Goal: Navigation & Orientation: Find specific page/section

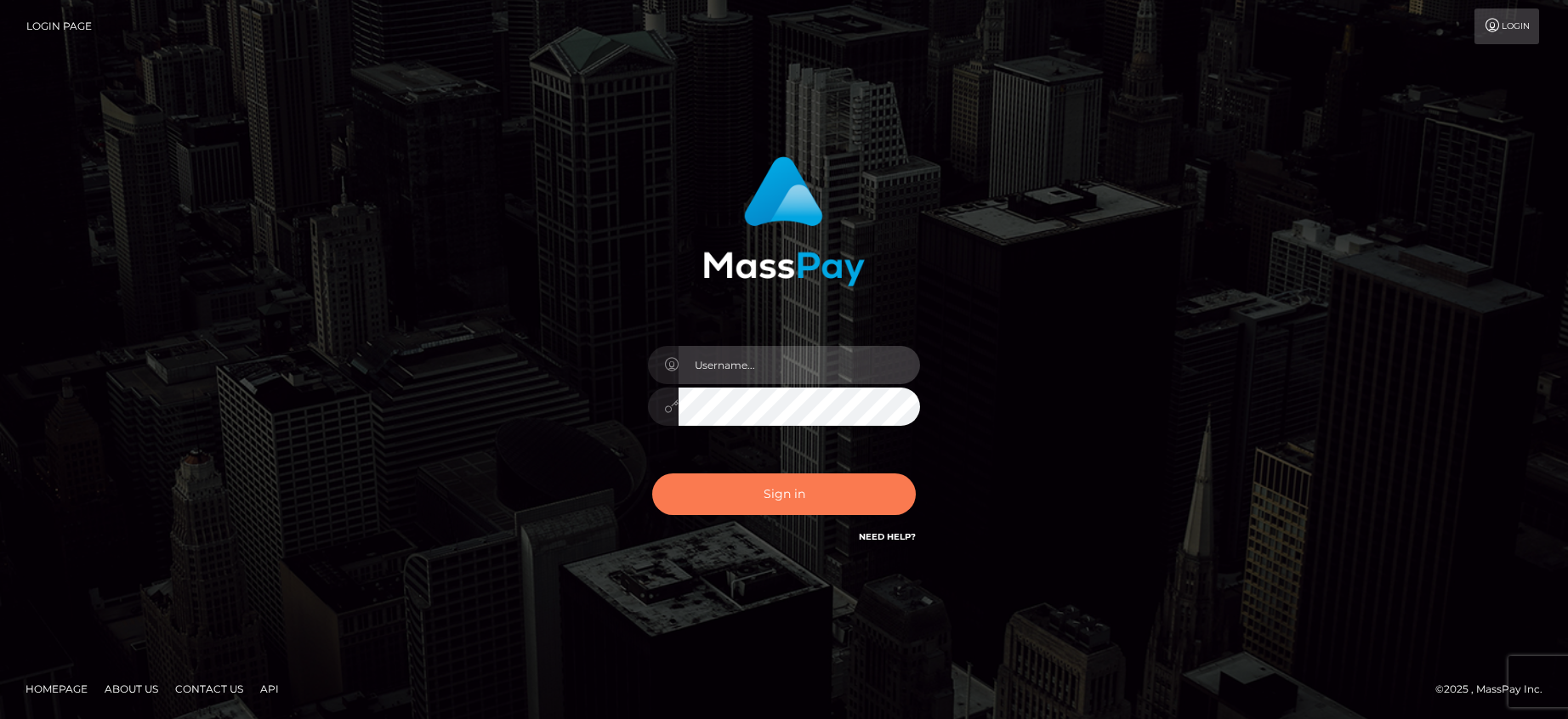
type input "tony.vormar"
click at [798, 492] on button "Sign in" at bounding box center [783, 494] width 264 height 42
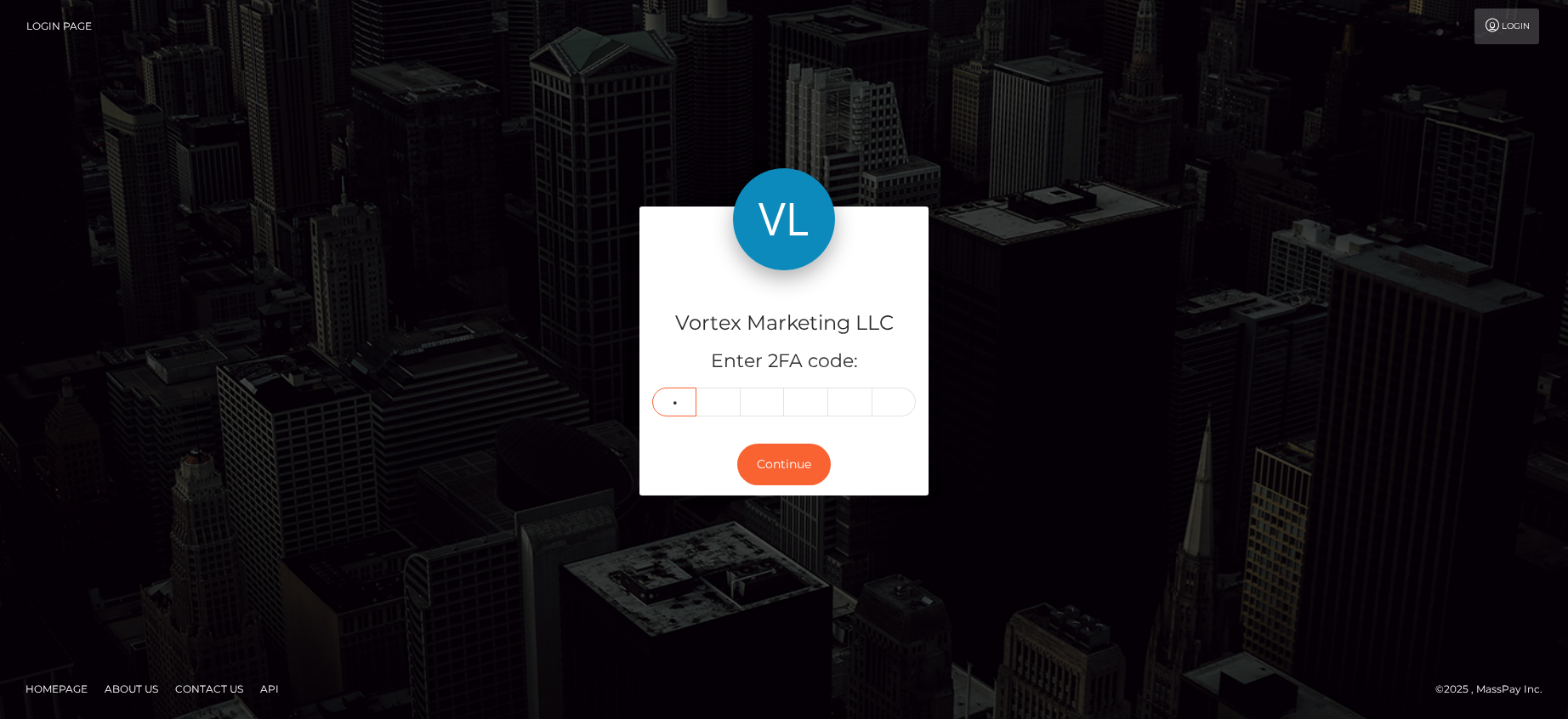
type input "5"
type input "1"
type input "9"
type input "2"
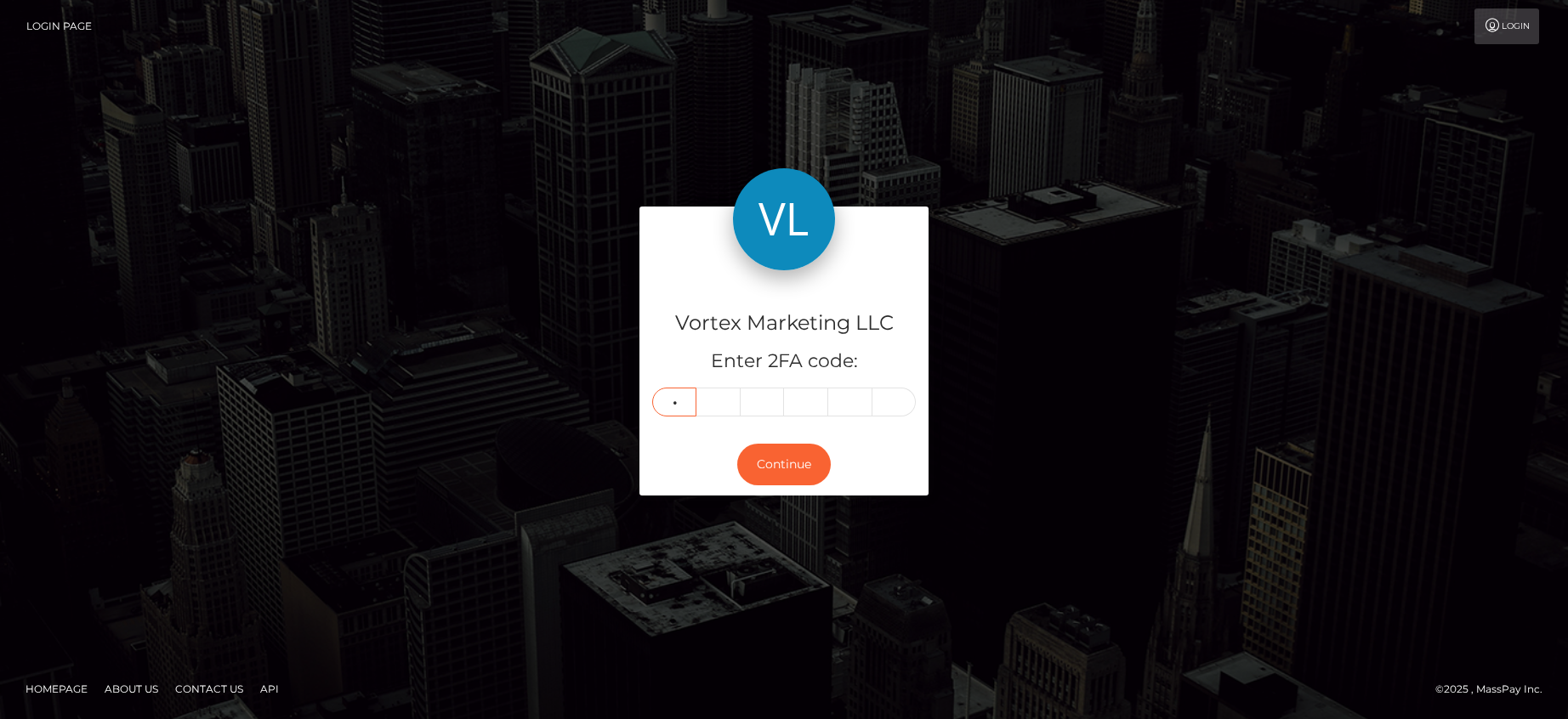
type input "1"
type input "2"
type input "9"
type input "2"
type input "0"
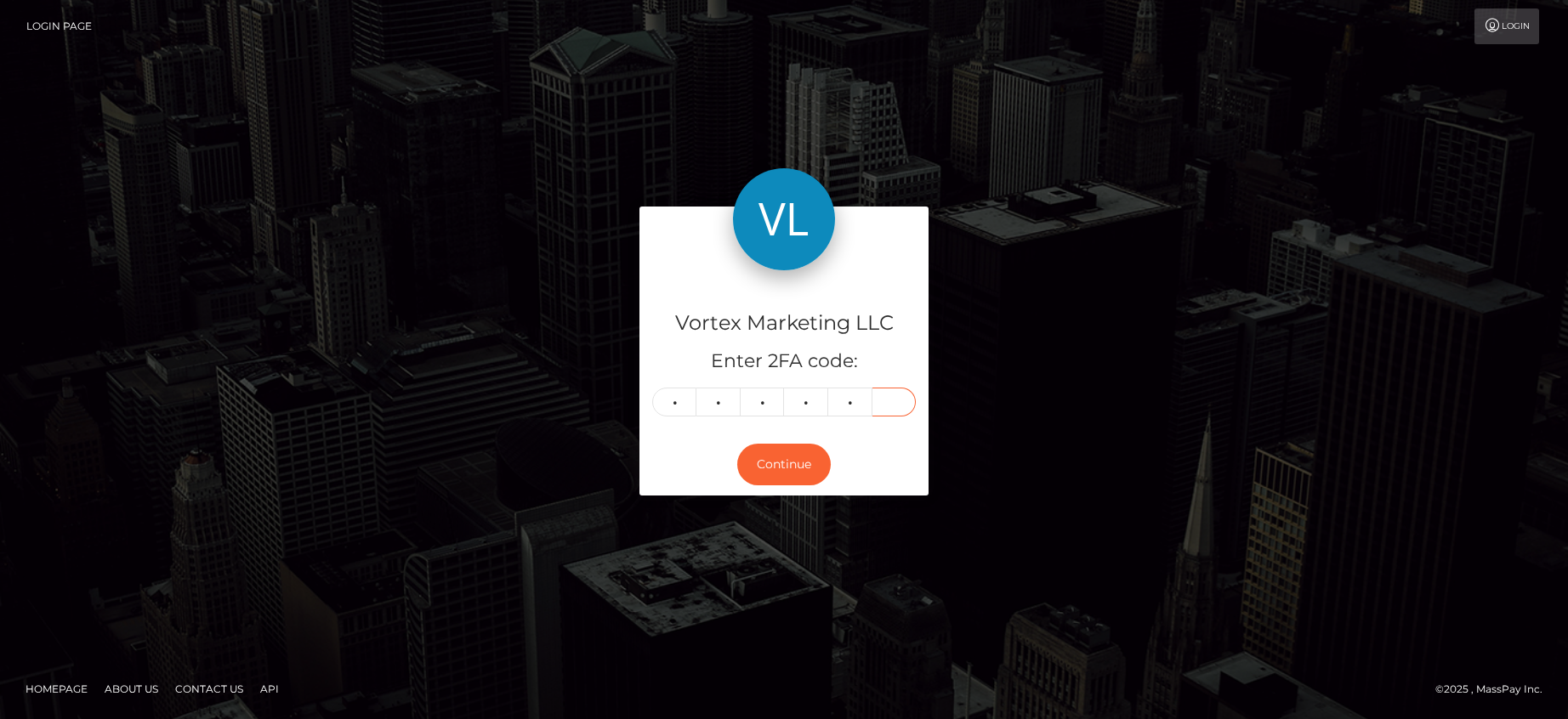
type input "4"
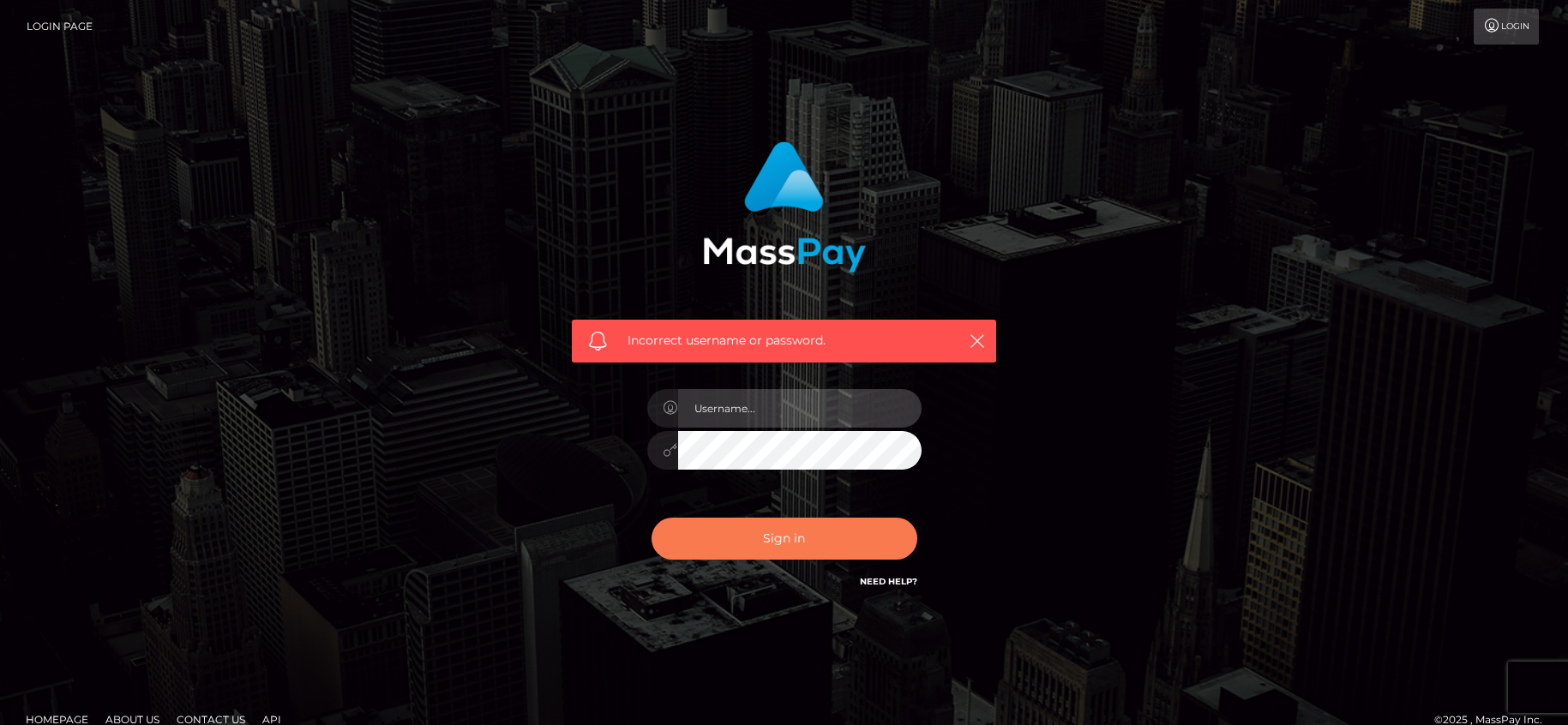
type input "tony.vormar"
click at [783, 534] on button "Sign in" at bounding box center [784, 539] width 266 height 42
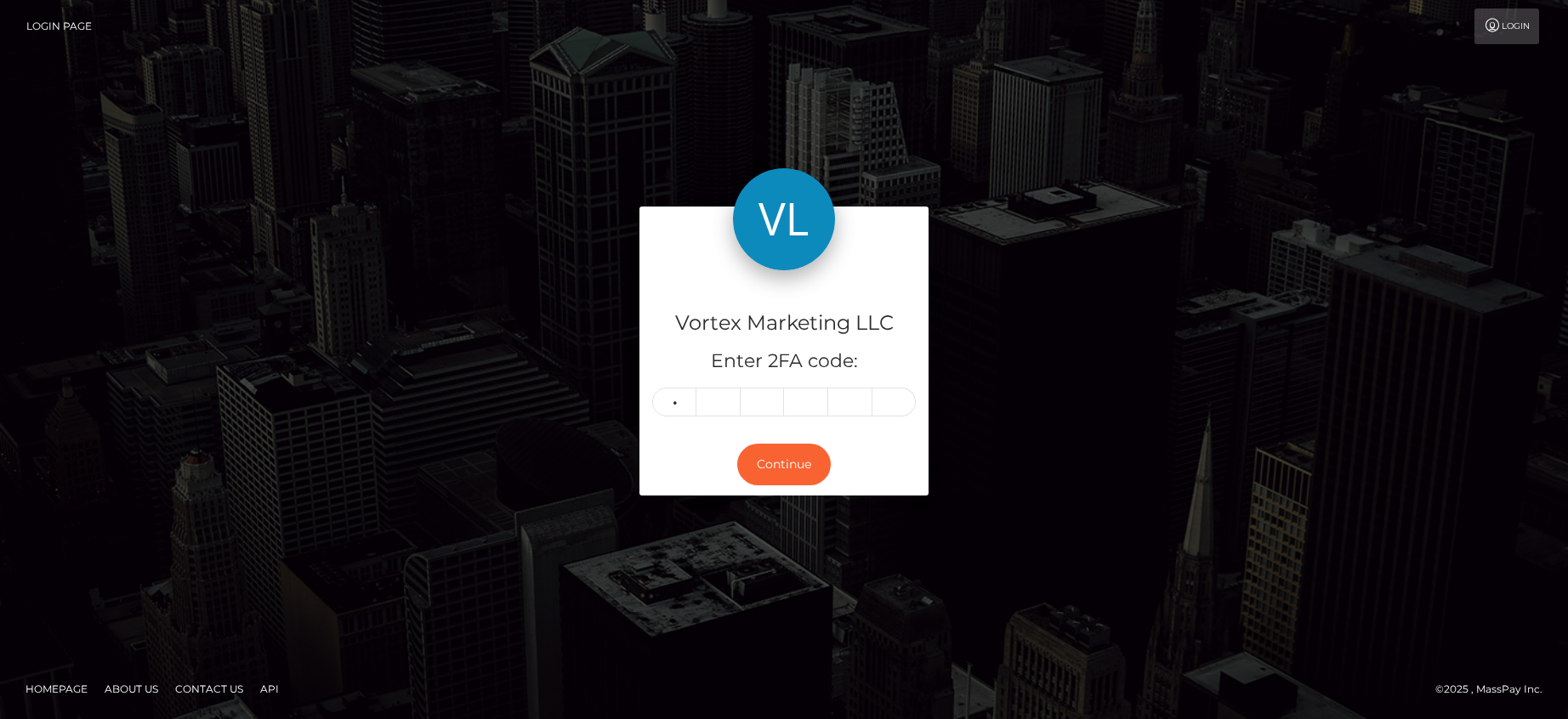
type input "1"
type input "2"
type input "9"
type input "2"
type input "0"
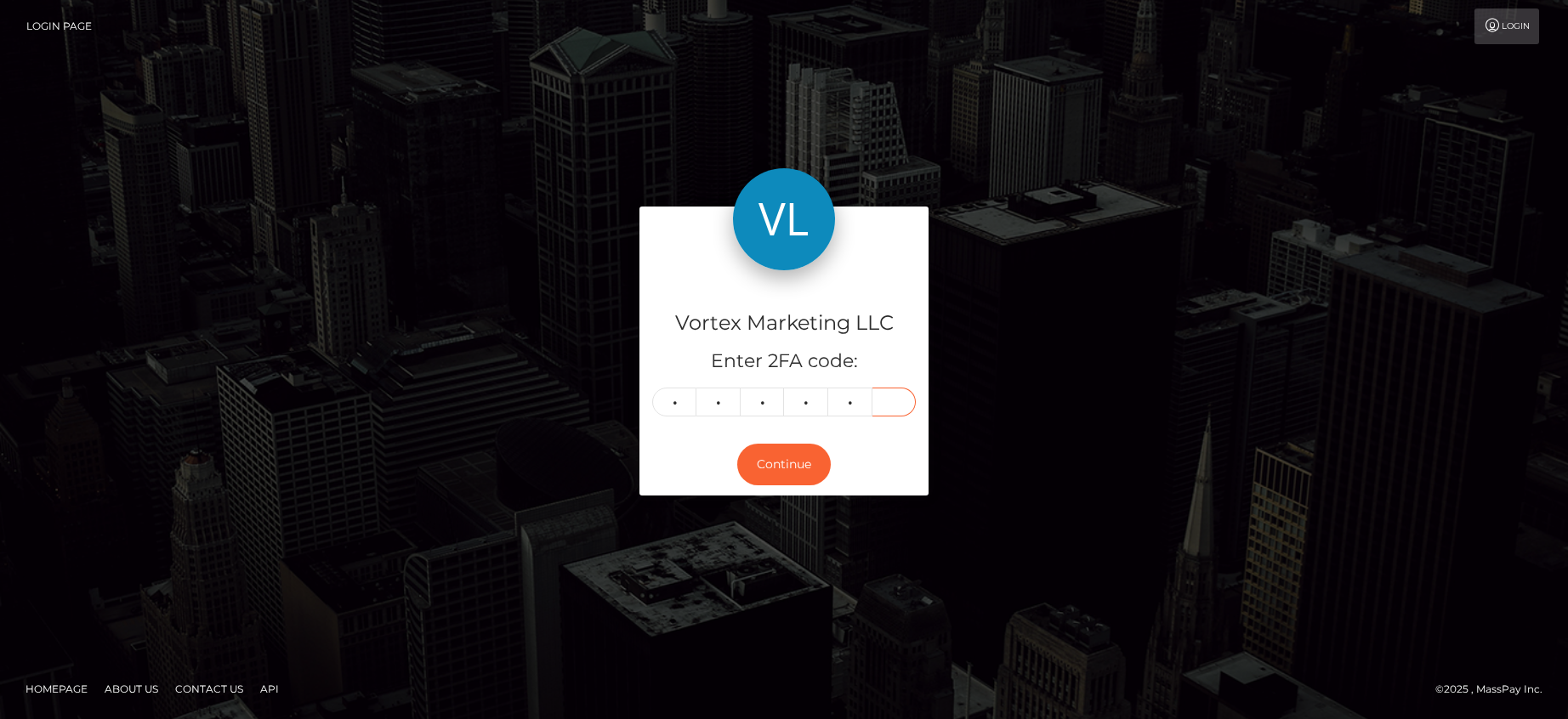
type input "4"
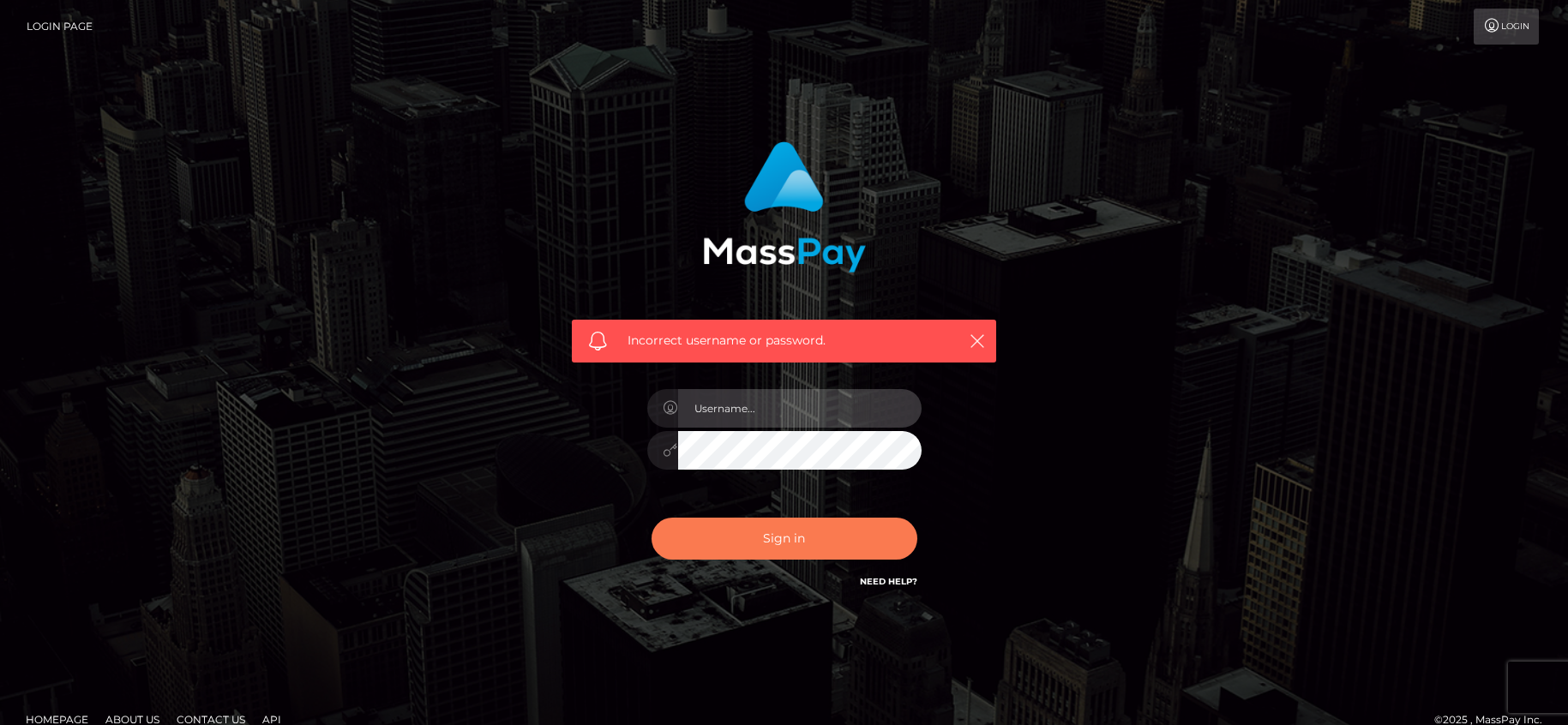
type input "tony.vormar"
click at [773, 544] on button "Sign in" at bounding box center [784, 539] width 266 height 42
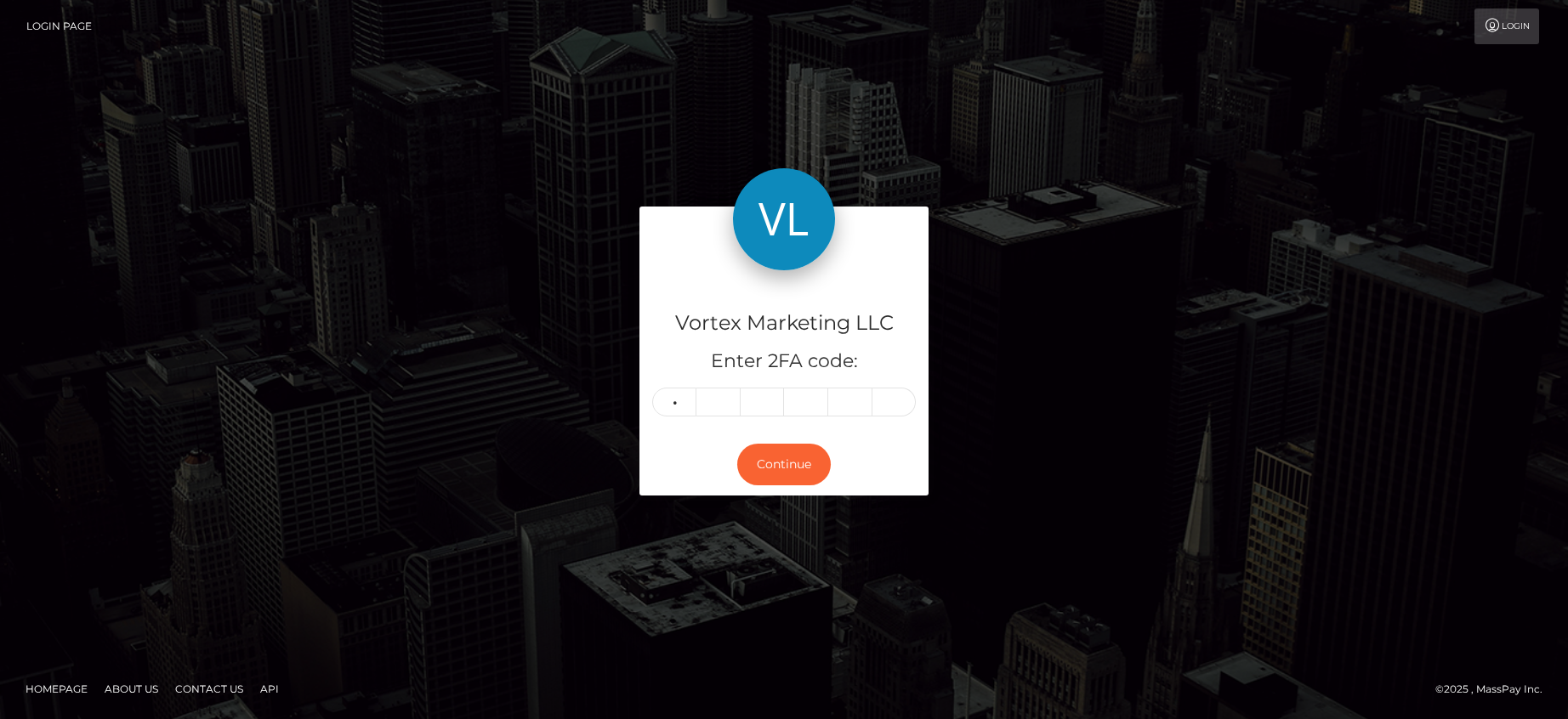
type input "5"
type input "1"
type input "9"
type input "0"
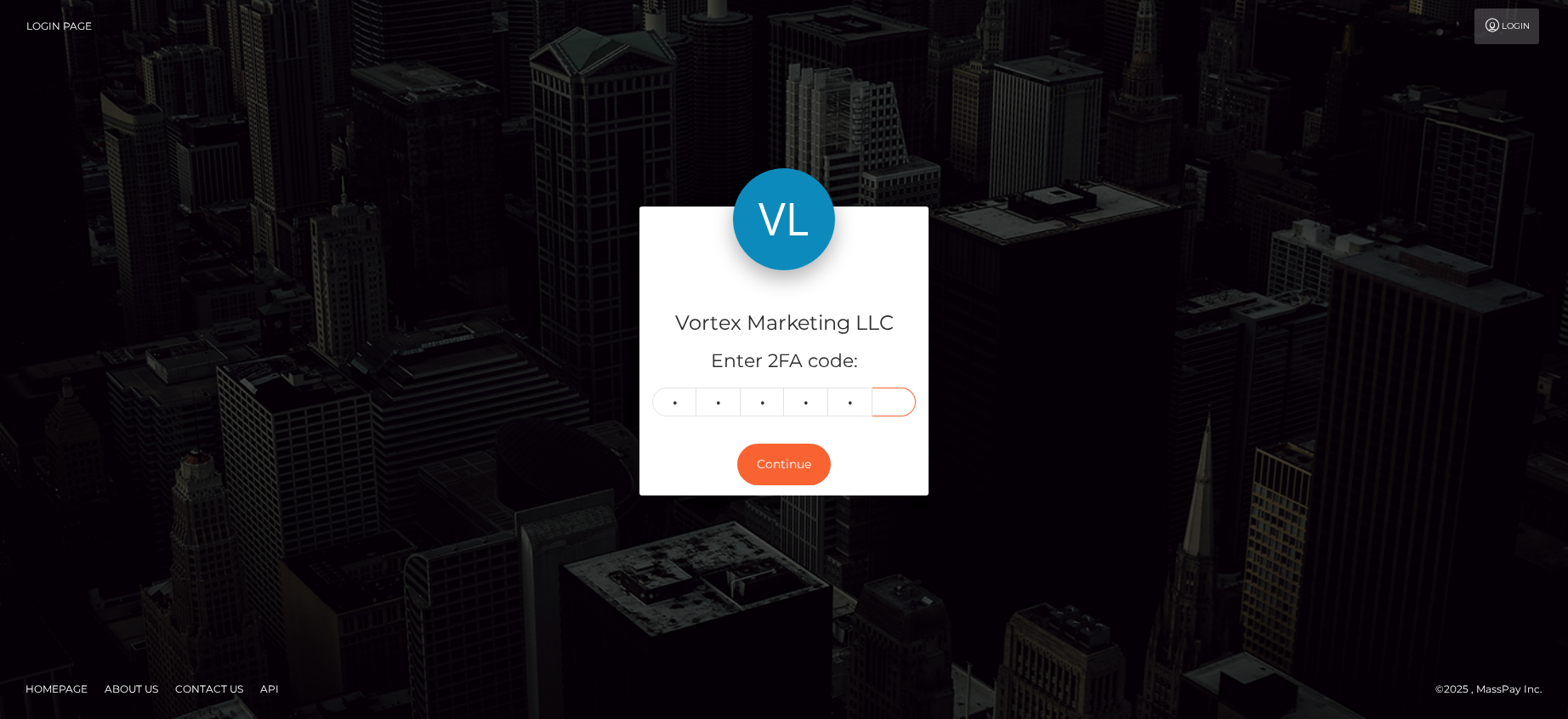
type input "2"
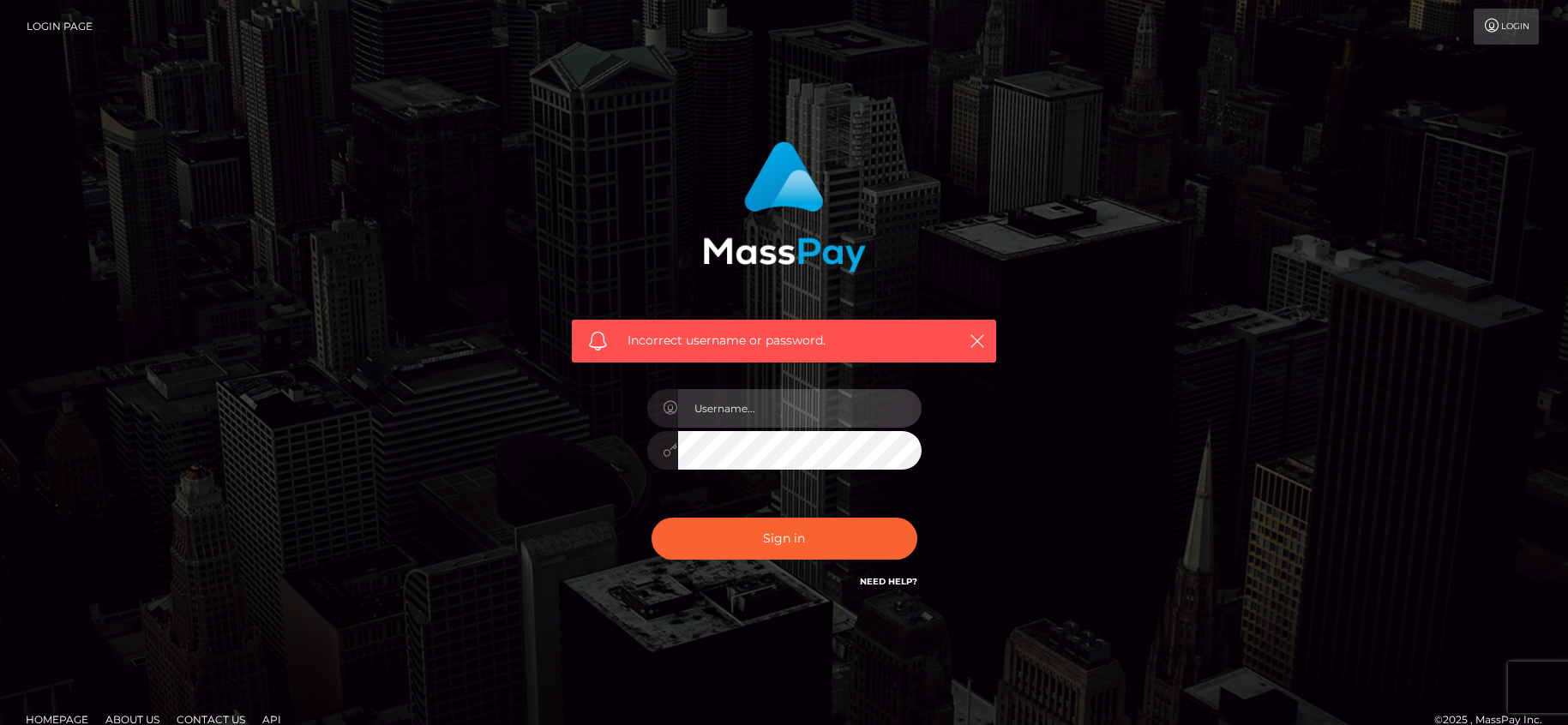
type input "[PERSON_NAME].vormar"
click at [776, 409] on input "[PERSON_NAME].vormar" at bounding box center [799, 408] width 243 height 38
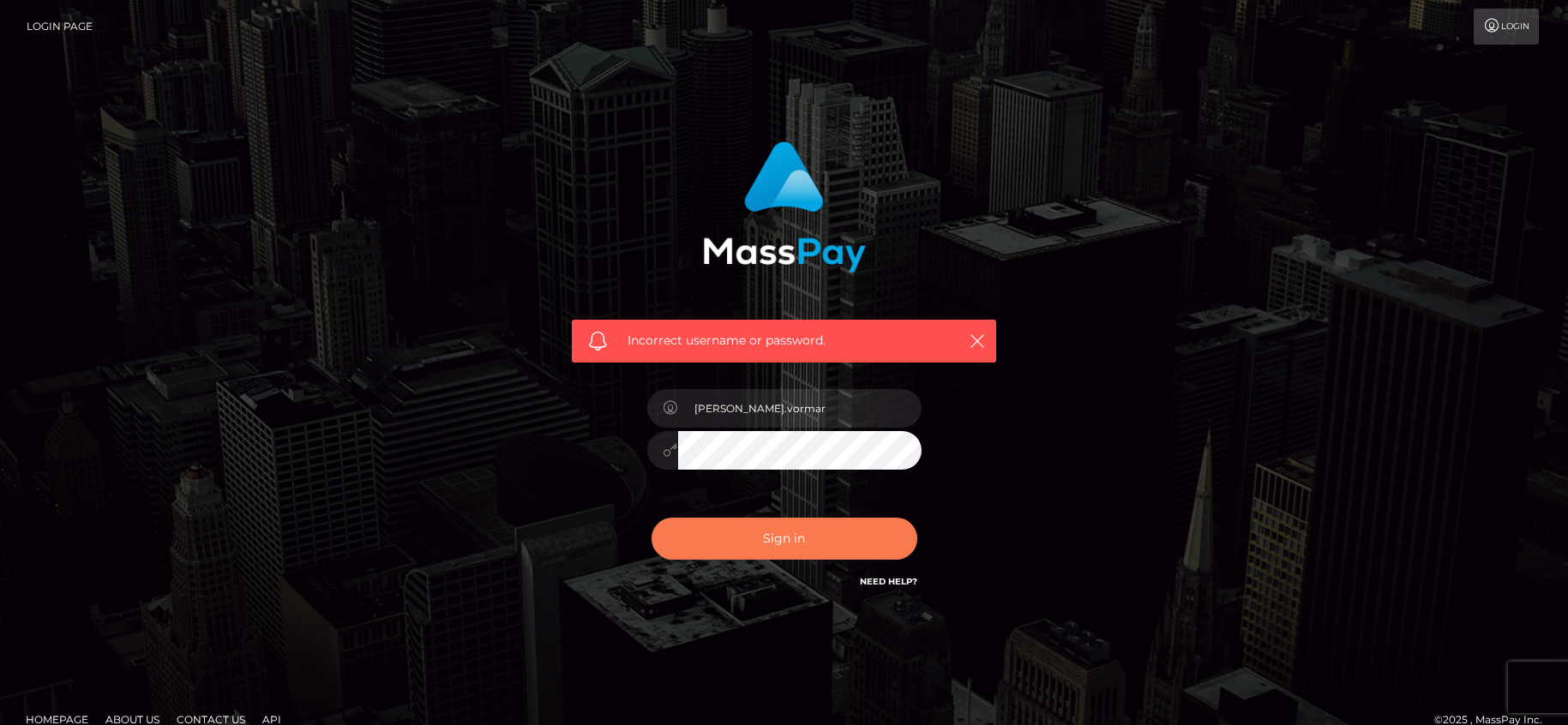
click at [770, 538] on button "Sign in" at bounding box center [784, 539] width 266 height 42
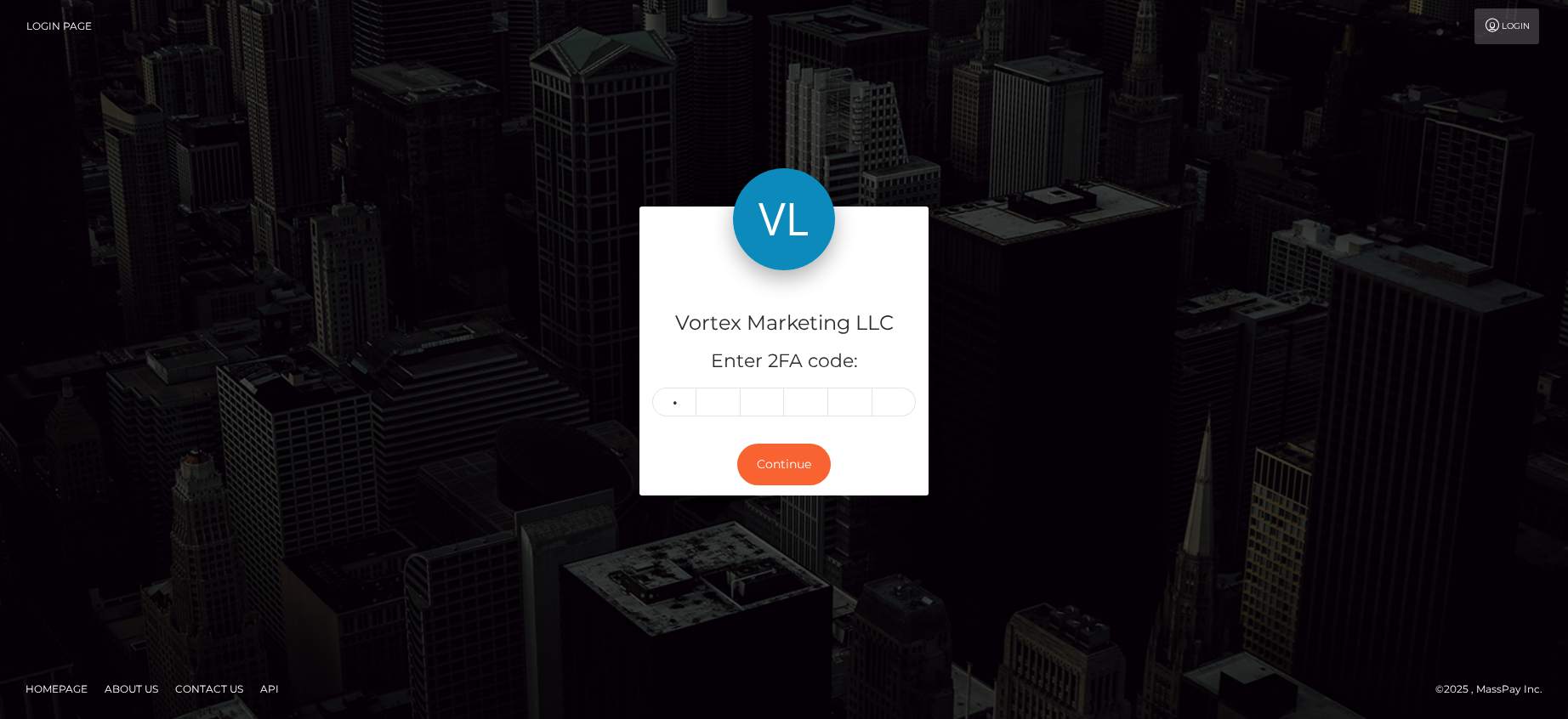
type input "1"
type input "2"
type input "3"
type input "9"
type input "4"
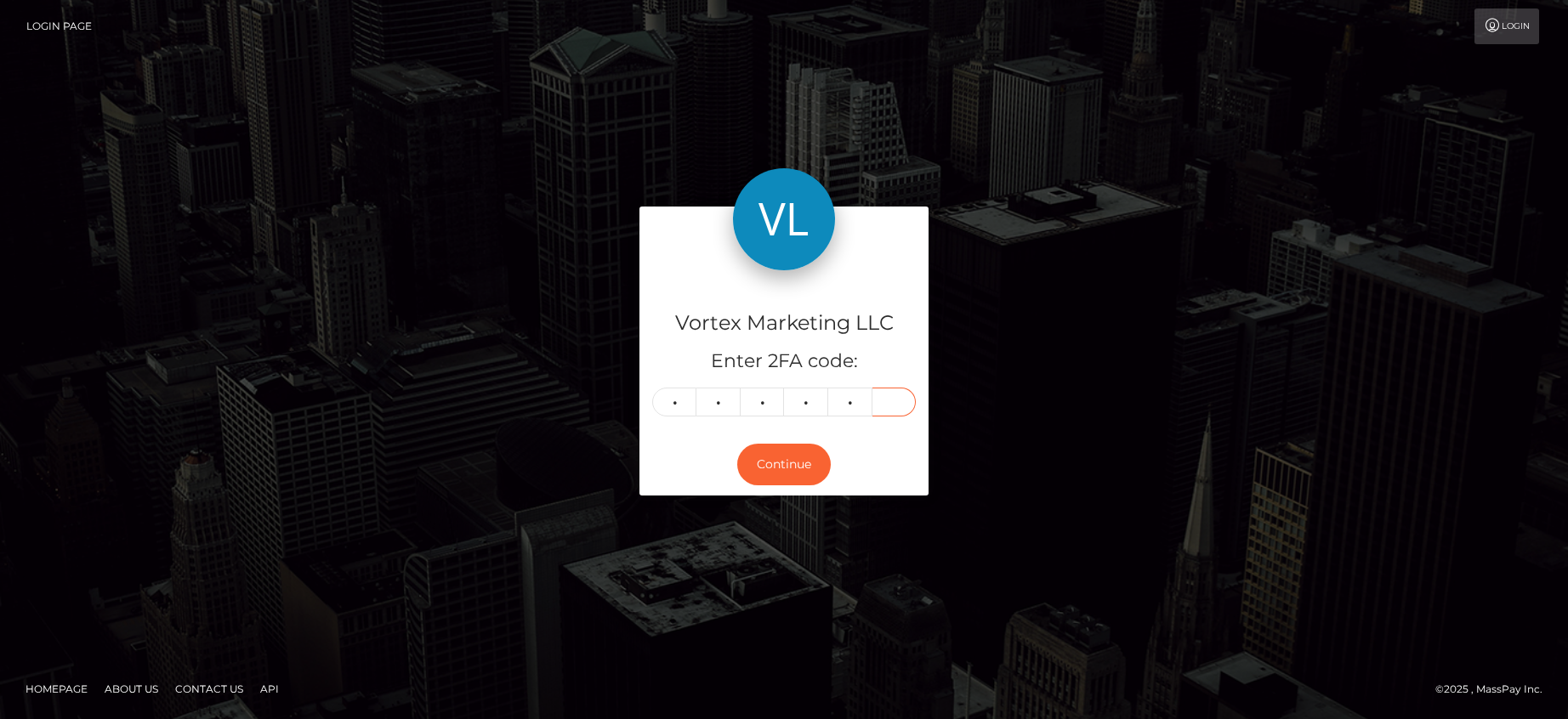
type input "9"
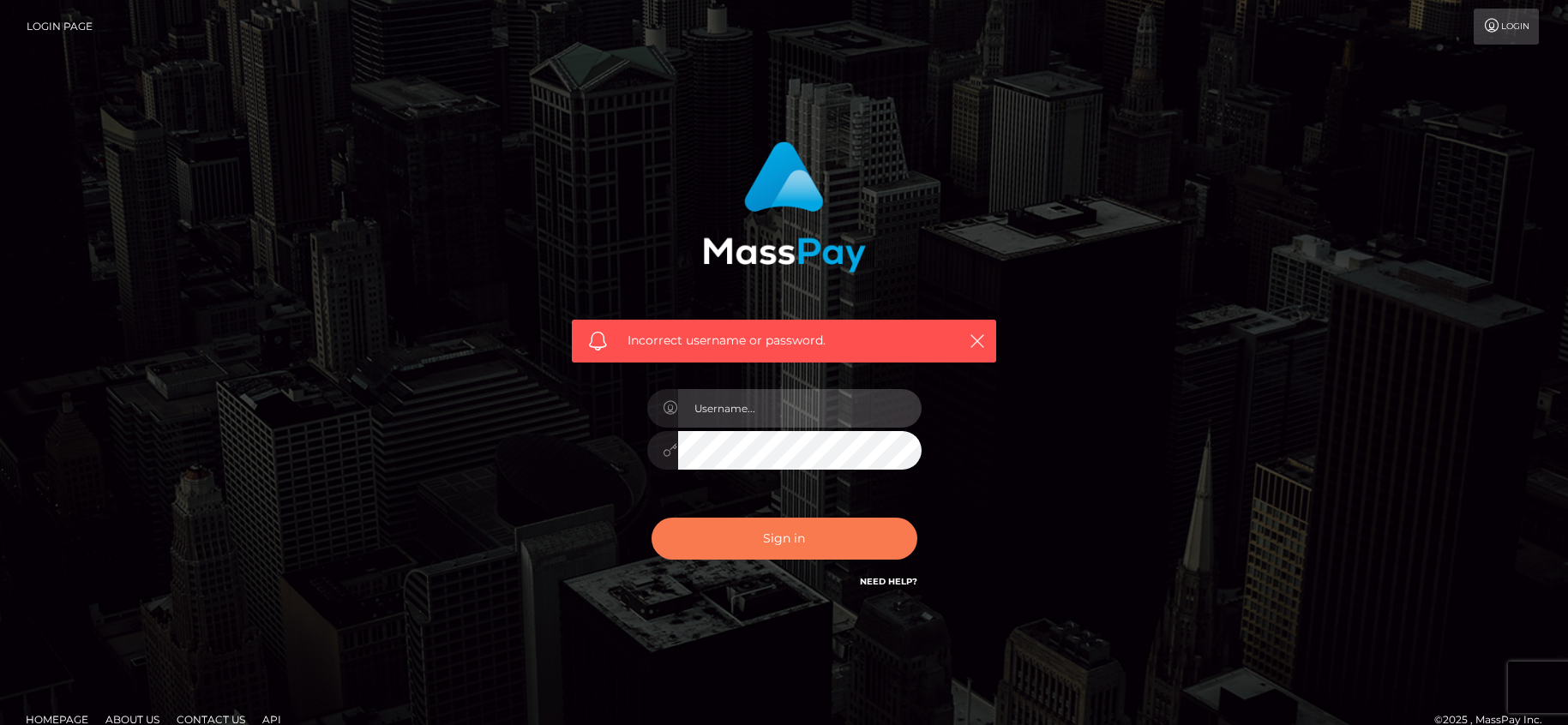
type input "[PERSON_NAME].vormar"
click at [780, 538] on button "Sign in" at bounding box center [784, 539] width 266 height 42
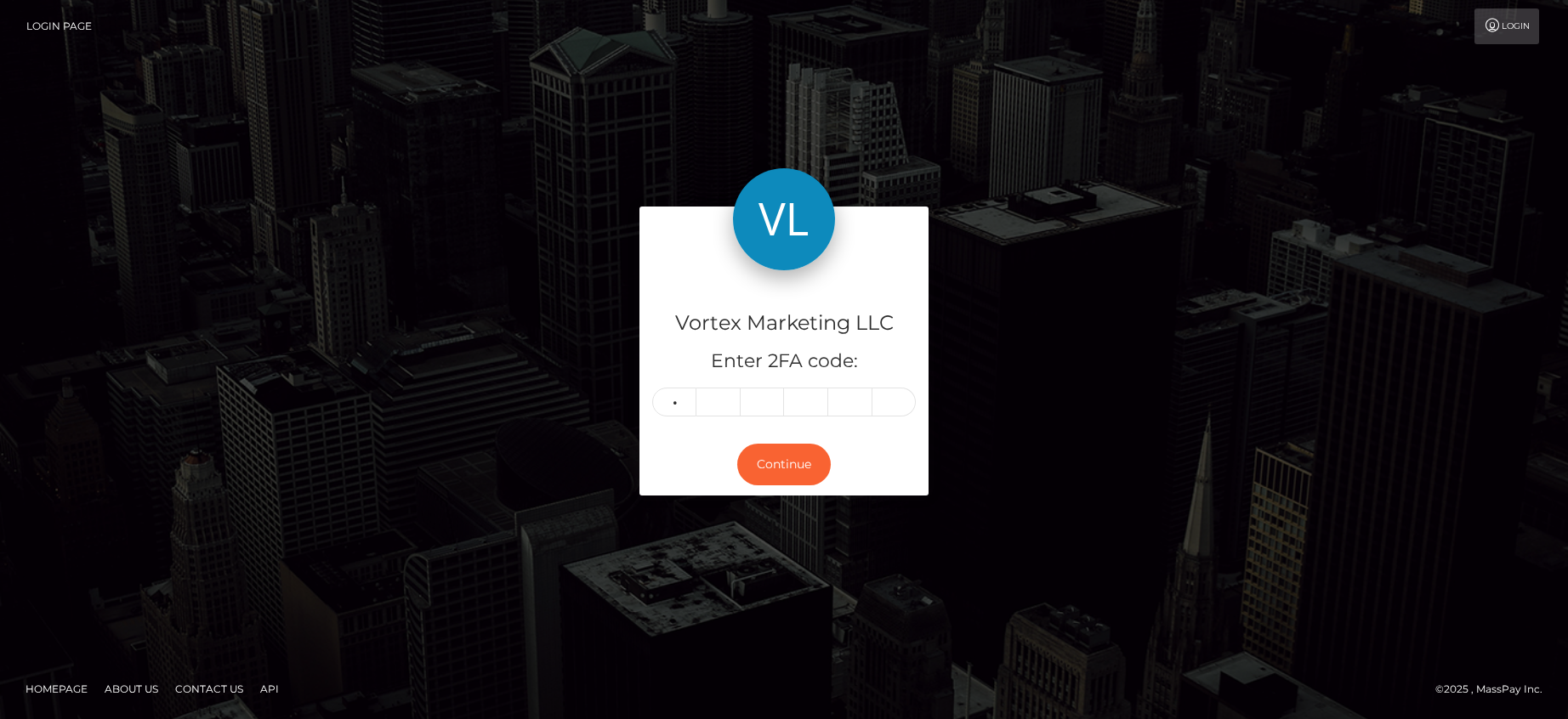
type input "2"
type input "1"
type input "5"
type input "9"
type input "3"
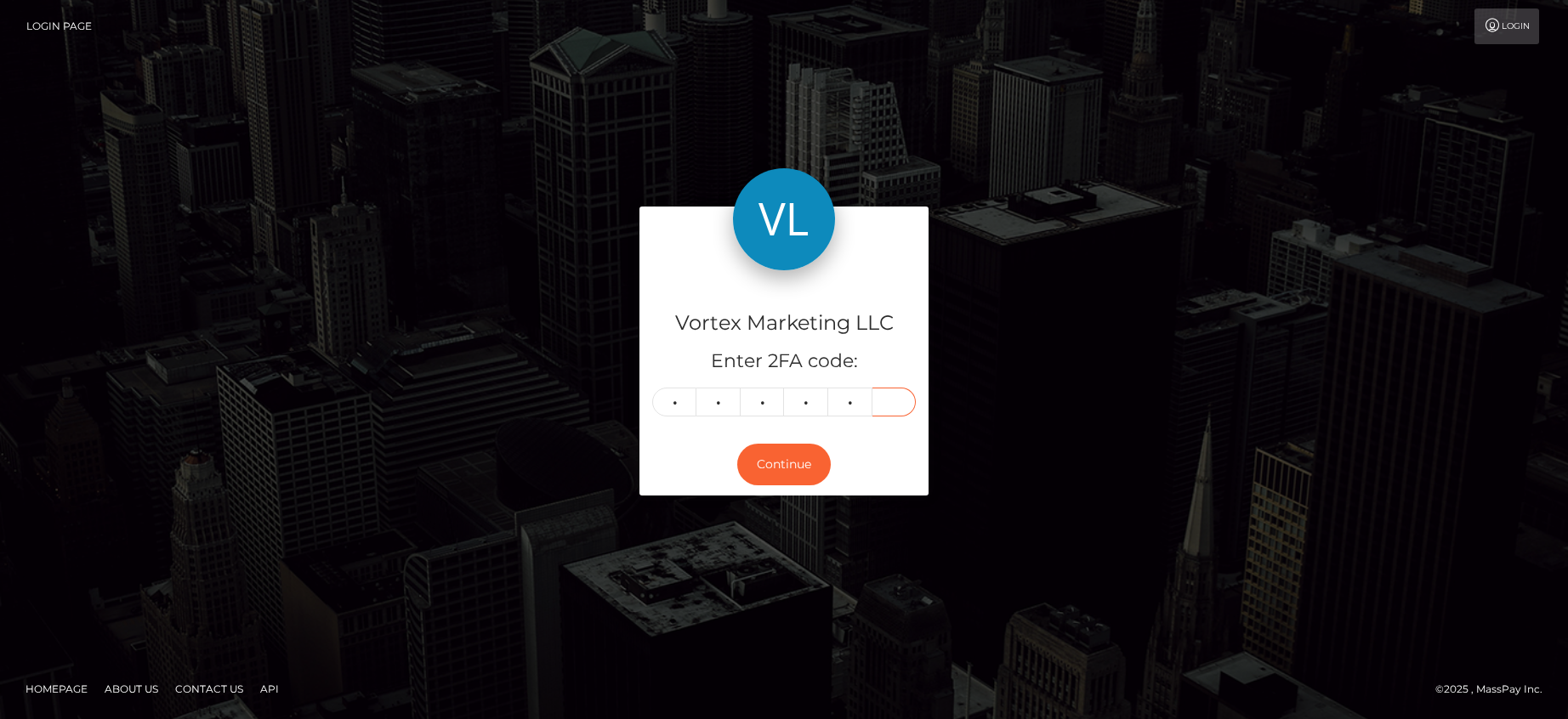
type input "3"
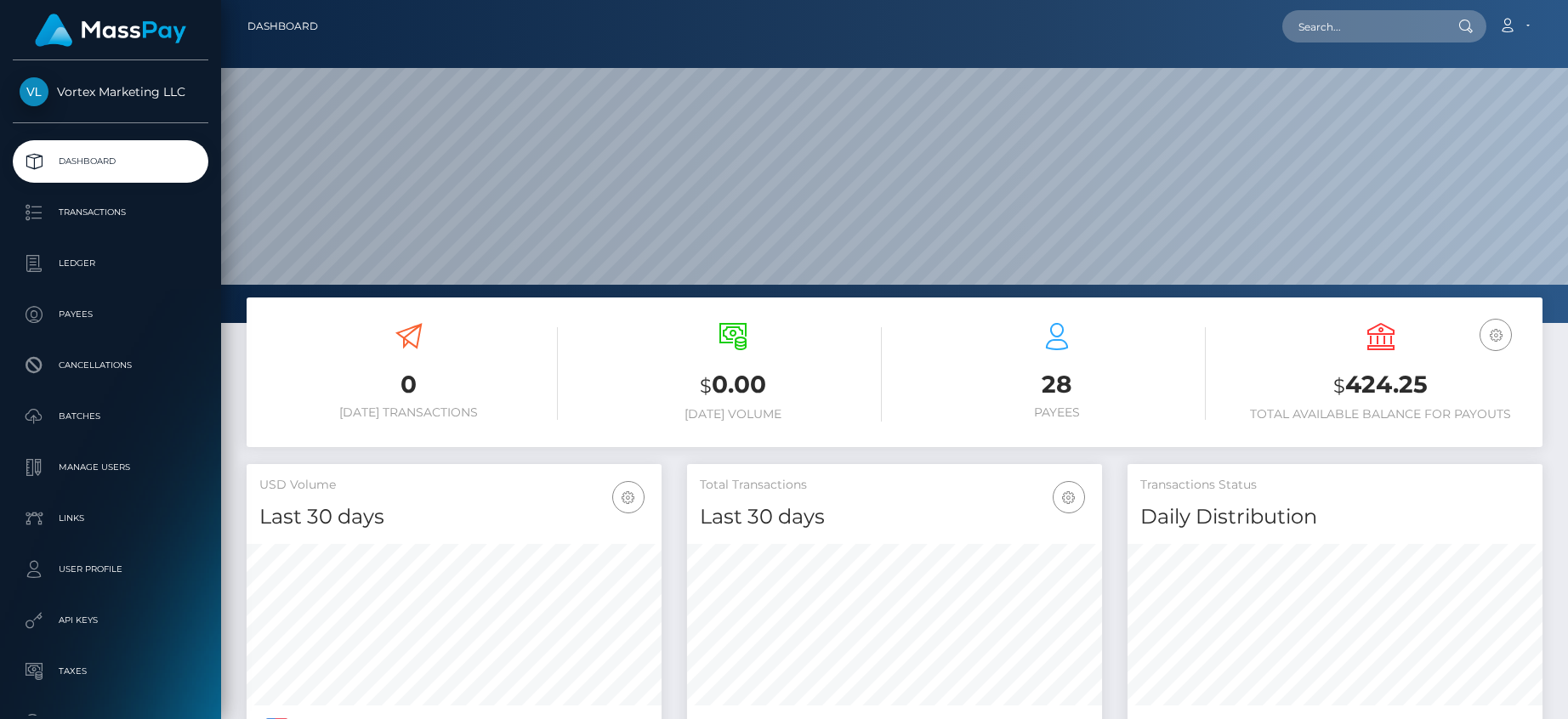
scroll to position [302, 415]
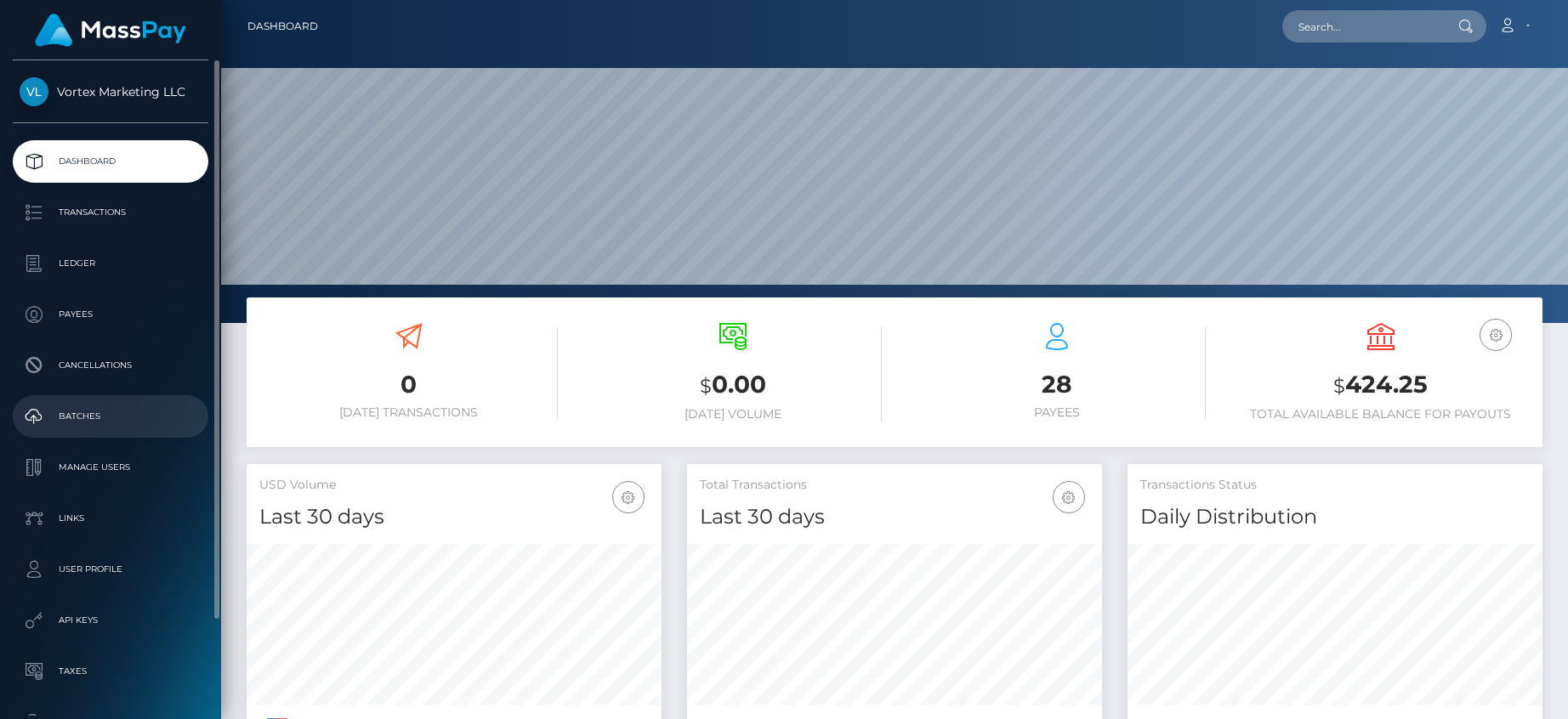
click at [88, 411] on p "Batches" at bounding box center [110, 416] width 182 height 25
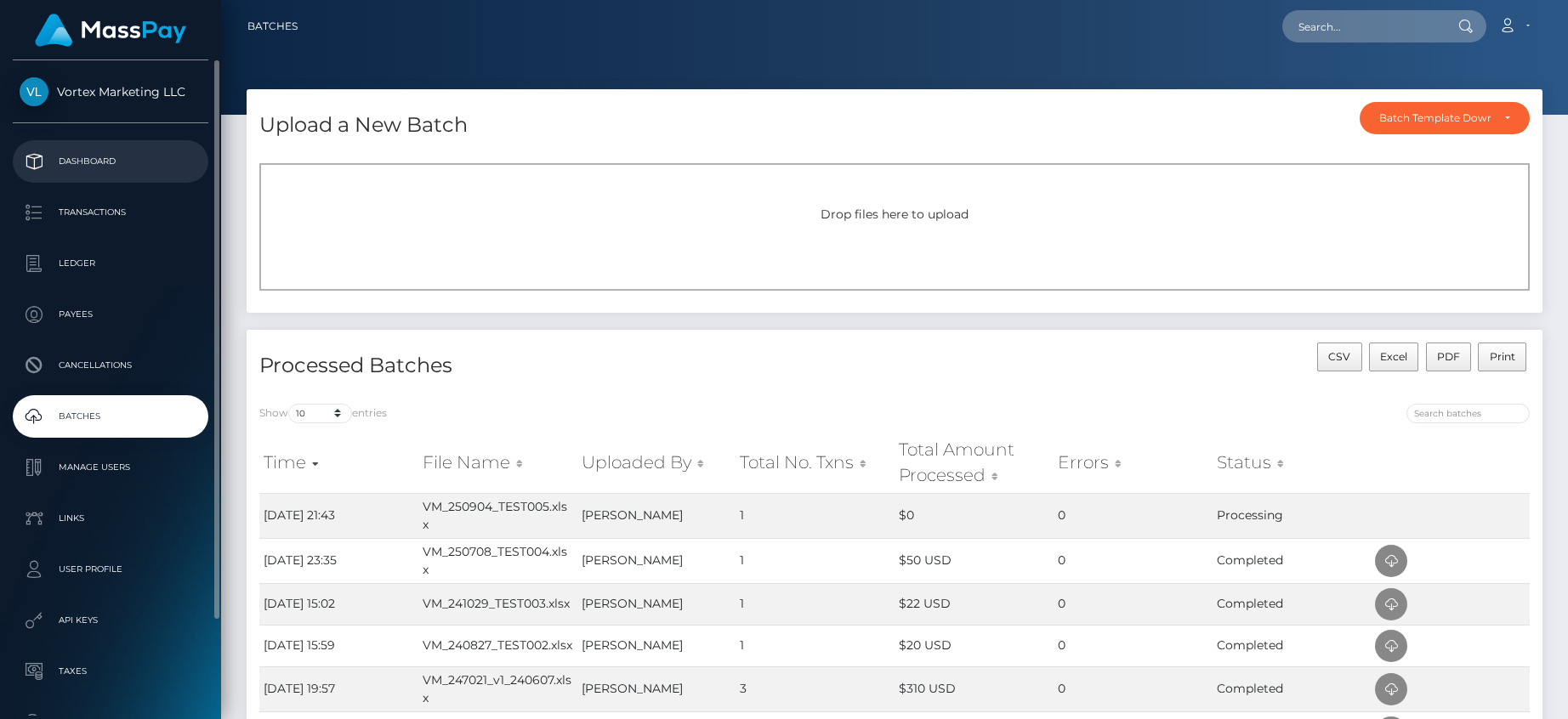
click at [65, 154] on p "Dashboard" at bounding box center [110, 162] width 182 height 25
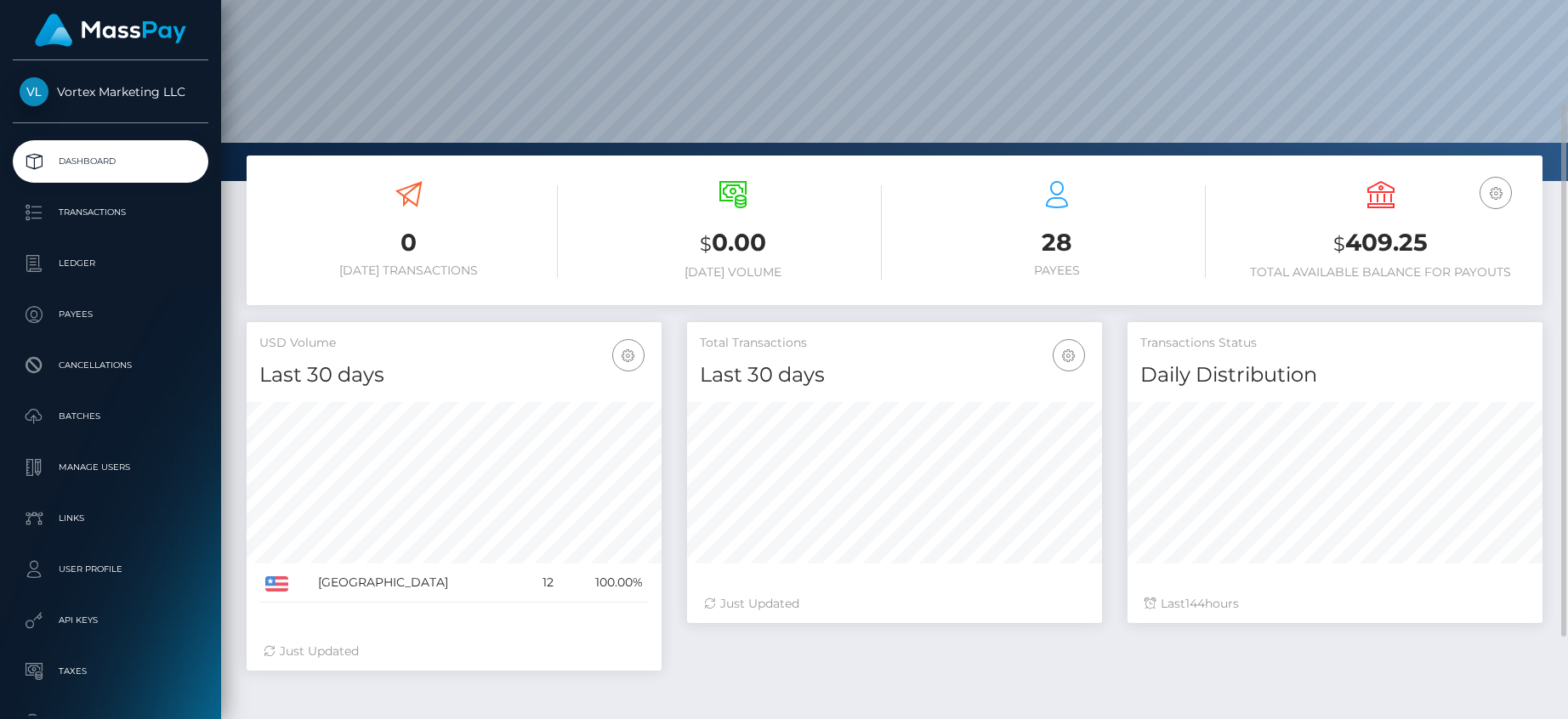
scroll to position [253, 0]
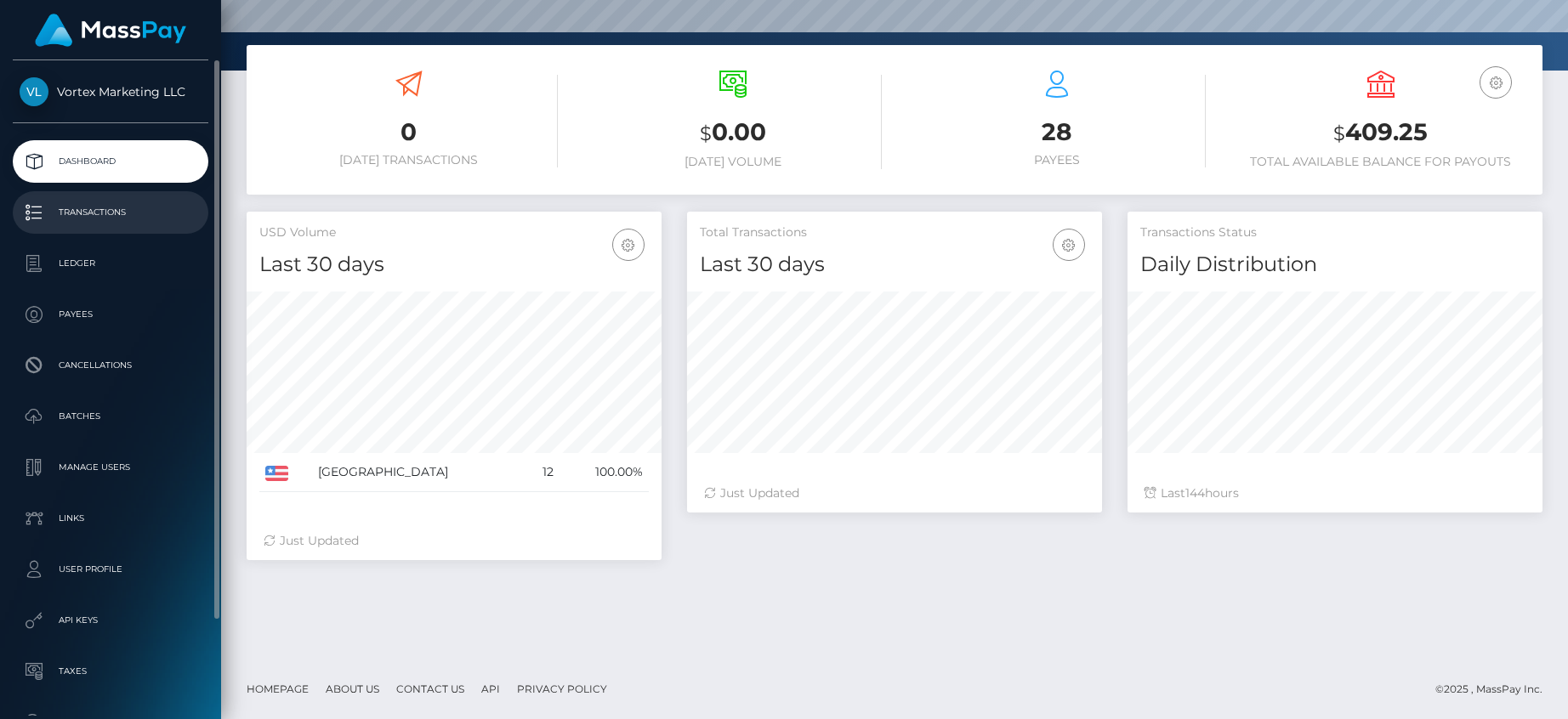
click at [115, 202] on p "Transactions" at bounding box center [110, 212] width 182 height 25
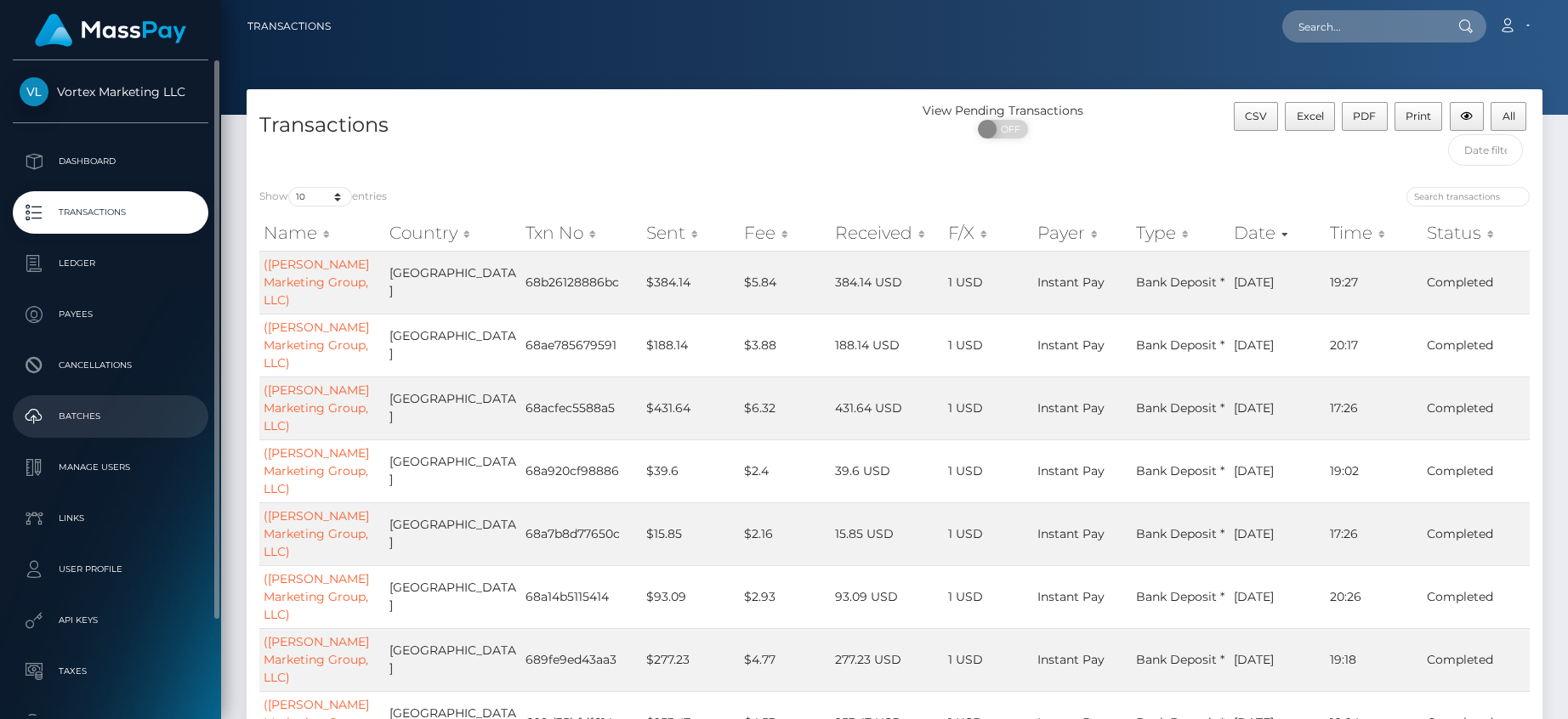
click at [109, 418] on p "Batches" at bounding box center [110, 416] width 182 height 25
